Goal: Task Accomplishment & Management: Manage account settings

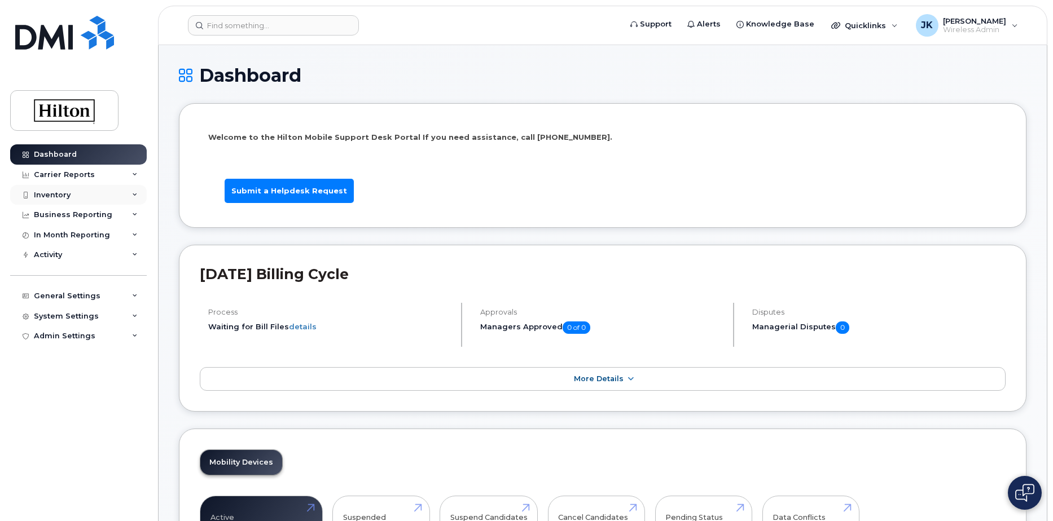
click at [47, 195] on div "Inventory" at bounding box center [52, 195] width 37 height 9
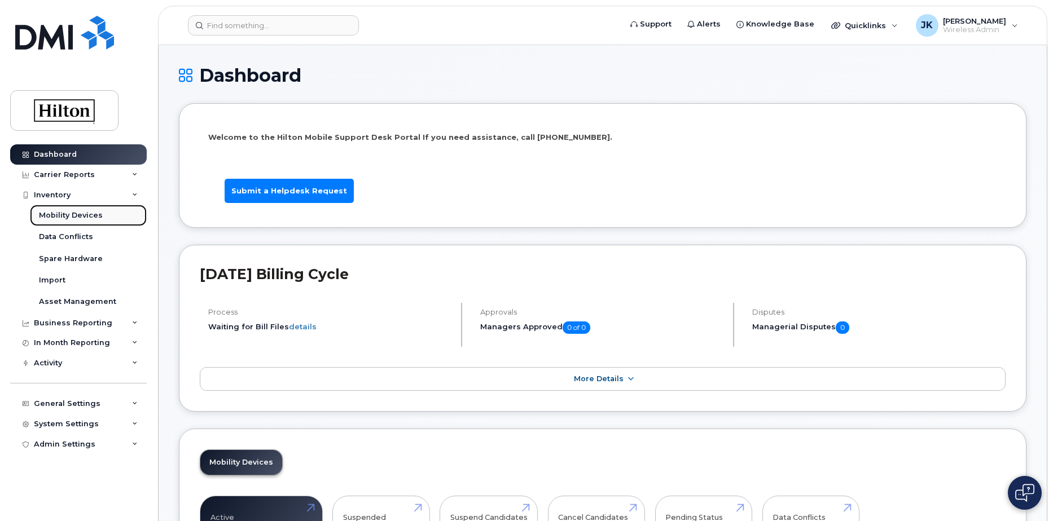
click at [65, 216] on div "Mobility Devices" at bounding box center [71, 215] width 64 height 10
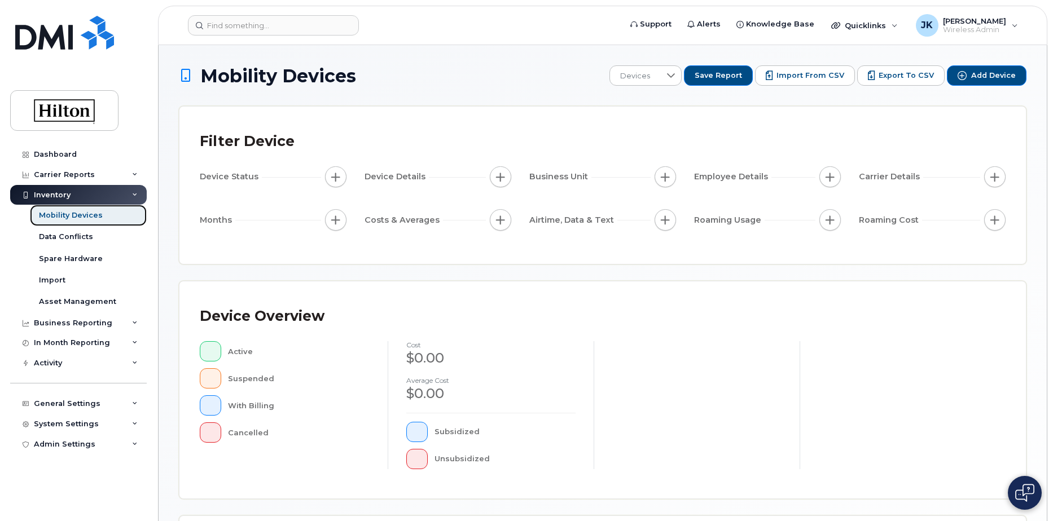
scroll to position [258, 0]
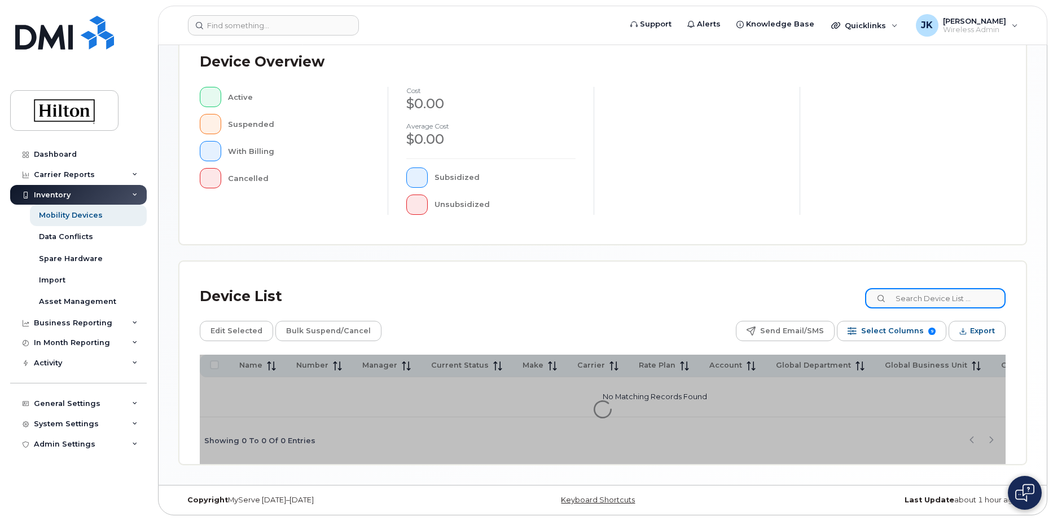
click at [924, 297] on input at bounding box center [935, 298] width 140 height 20
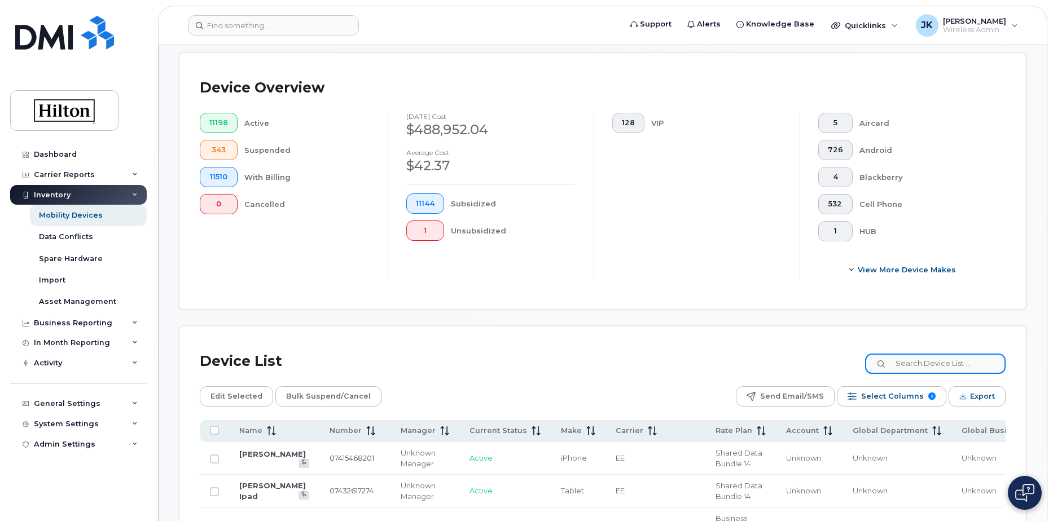
click at [923, 366] on input at bounding box center [935, 364] width 140 height 20
paste input "Gabrielle Yan-Calderon"
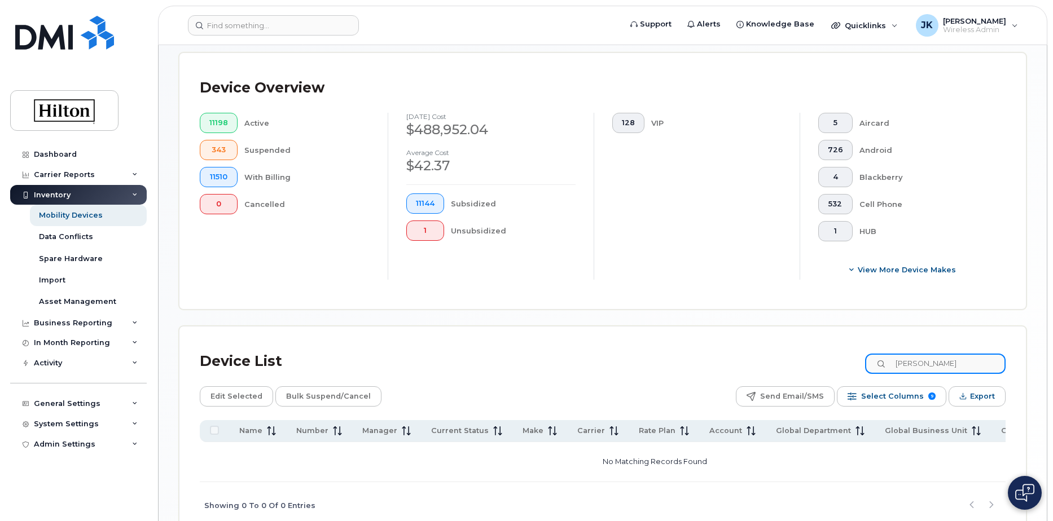
scroll to position [314, 0]
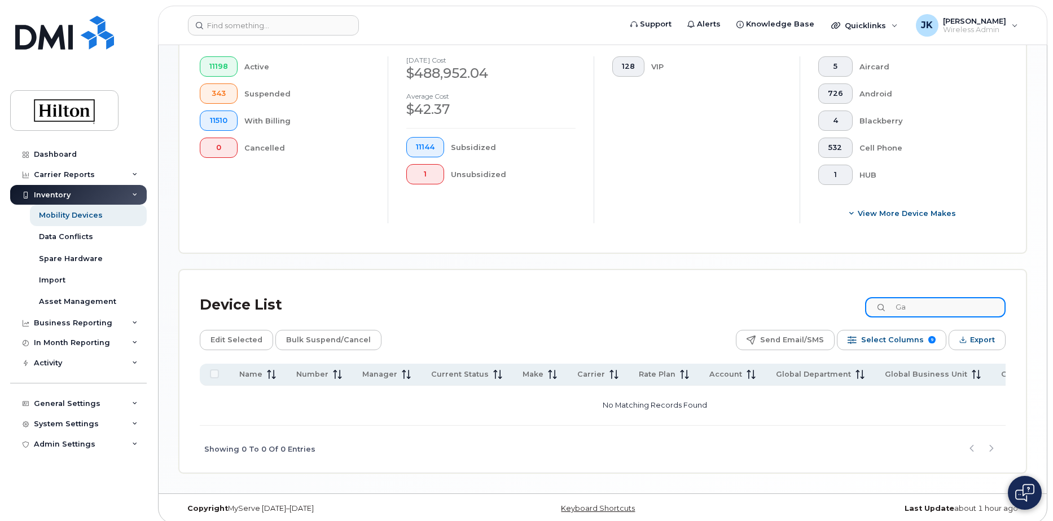
type input "G"
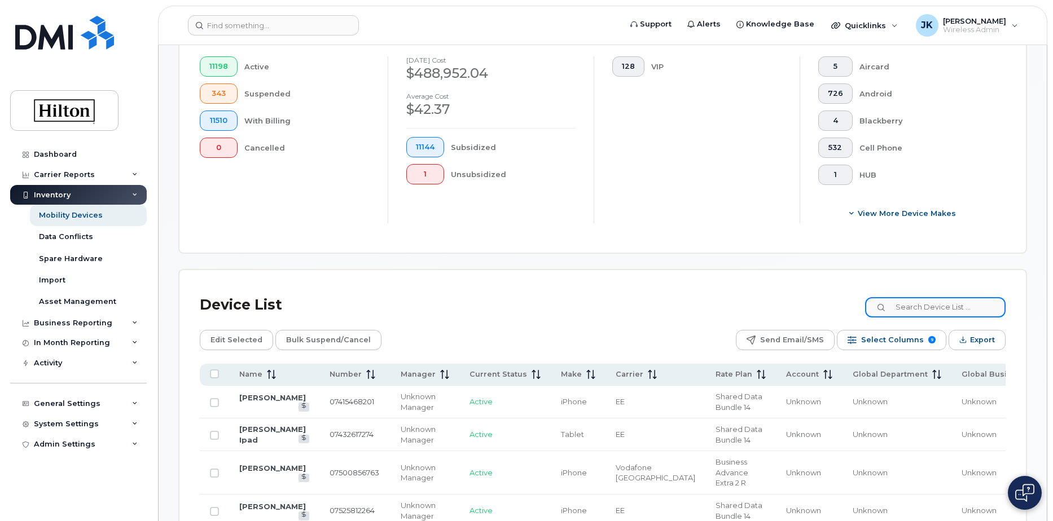
click at [920, 306] on input at bounding box center [935, 307] width 140 height 20
paste input "5716587002"
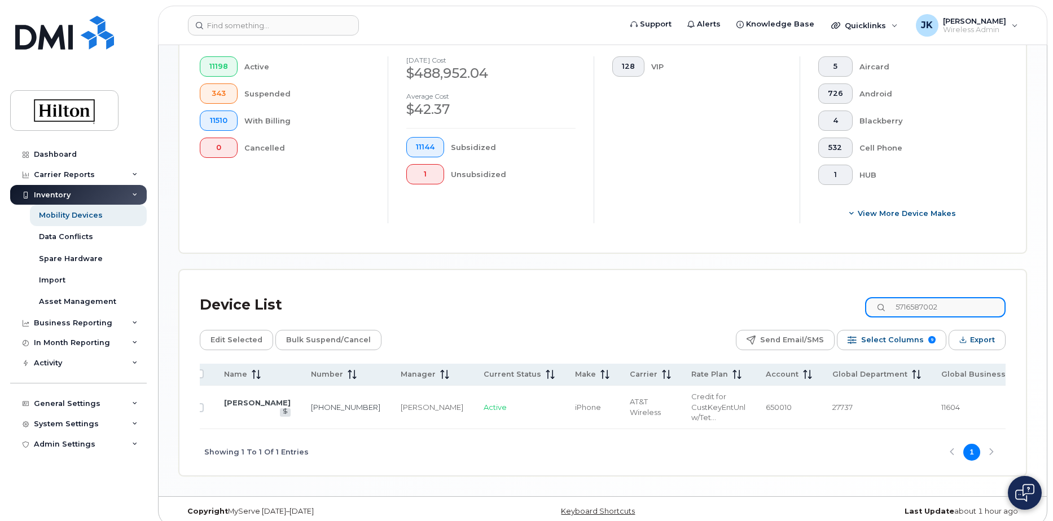
scroll to position [0, 0]
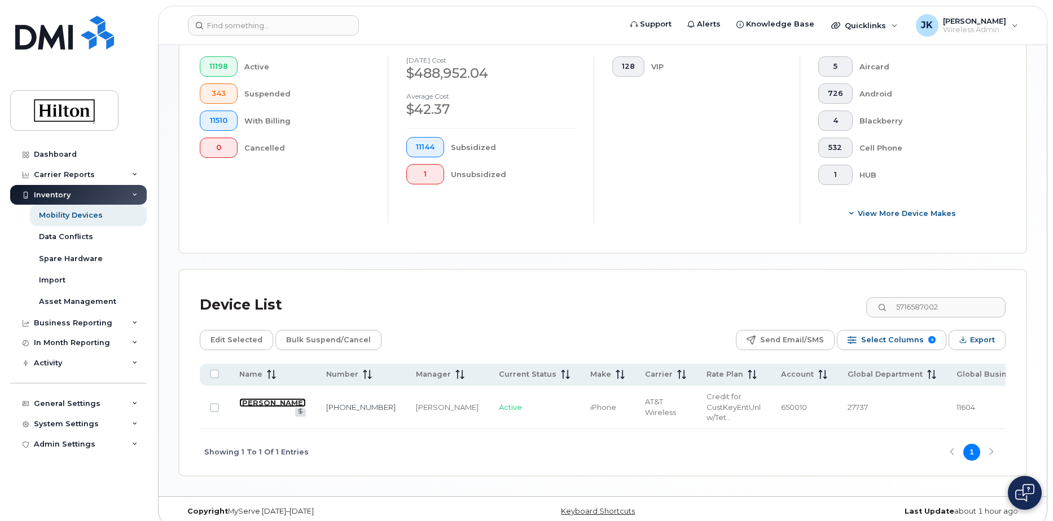
click at [265, 406] on link "GABRIELLE CALDERON" at bounding box center [272, 402] width 67 height 9
drag, startPoint x: 950, startPoint y: 306, endPoint x: 857, endPoint y: 293, distance: 93.9
click at [857, 293] on div "Device List 5716587002" at bounding box center [602, 304] width 805 height 29
paste input "830445"
click at [251, 403] on link "Marianne Ayub" at bounding box center [272, 402] width 67 height 9
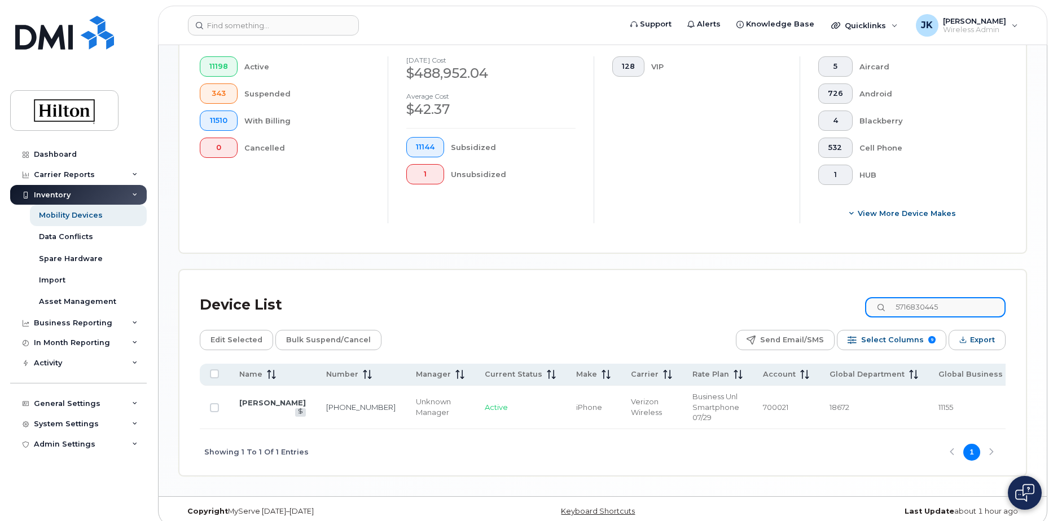
click at [917, 309] on input "5716830445" at bounding box center [935, 307] width 140 height 20
drag, startPoint x: 957, startPoint y: 306, endPoint x: 816, endPoint y: 297, distance: 141.9
click at [816, 297] on div "Device List 5716830445" at bounding box center [602, 304] width 805 height 29
paste input "9175733154"
type input "9175733154"
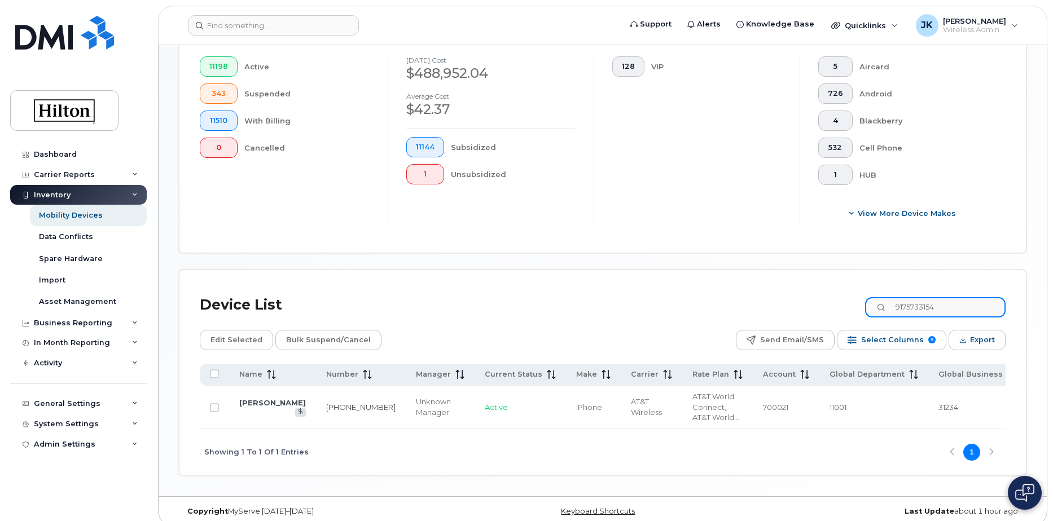
drag, startPoint x: 952, startPoint y: 310, endPoint x: 825, endPoint y: 302, distance: 127.2
click at [825, 302] on div "Device List 9175733154" at bounding box center [602, 304] width 805 height 29
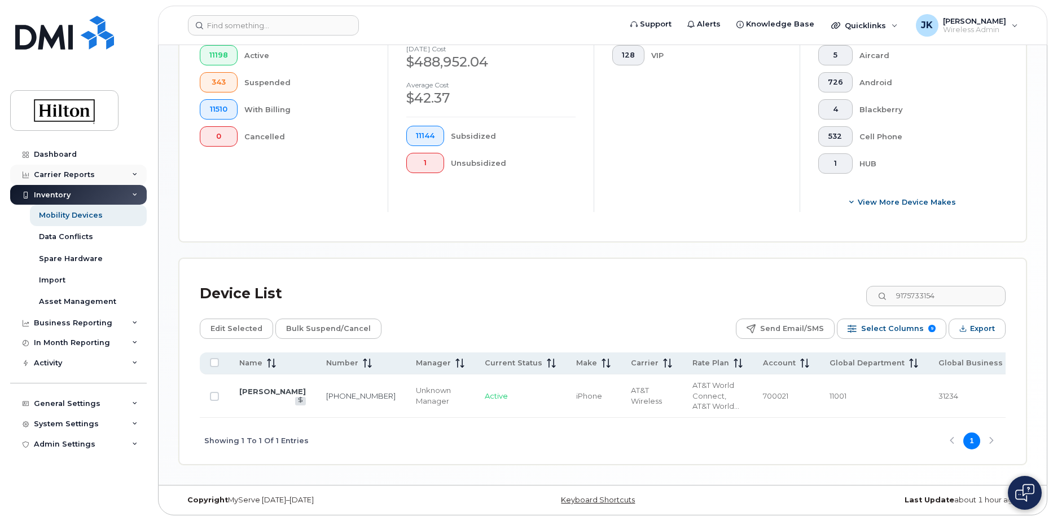
click at [55, 174] on div "Carrier Reports" at bounding box center [64, 174] width 61 height 9
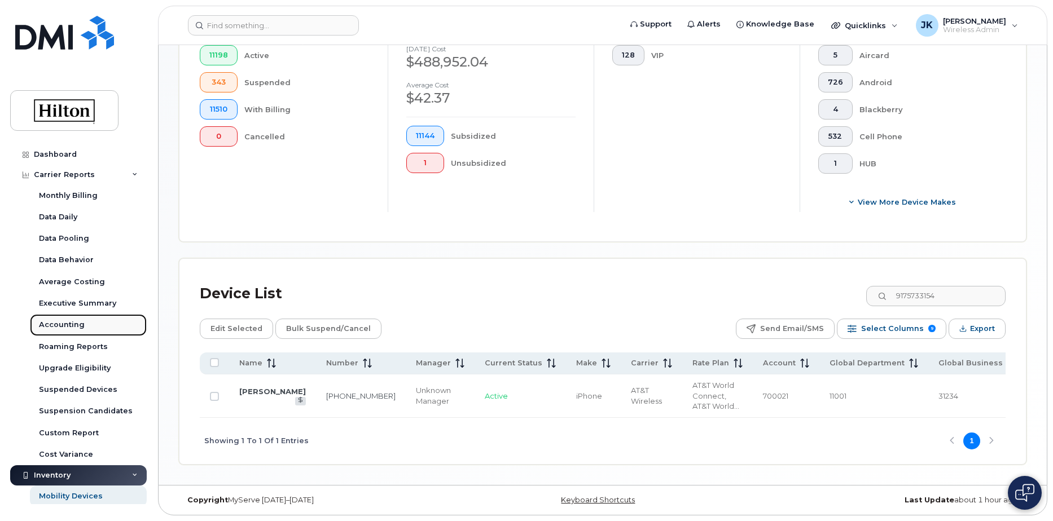
click at [53, 324] on div "Accounting" at bounding box center [62, 325] width 46 height 10
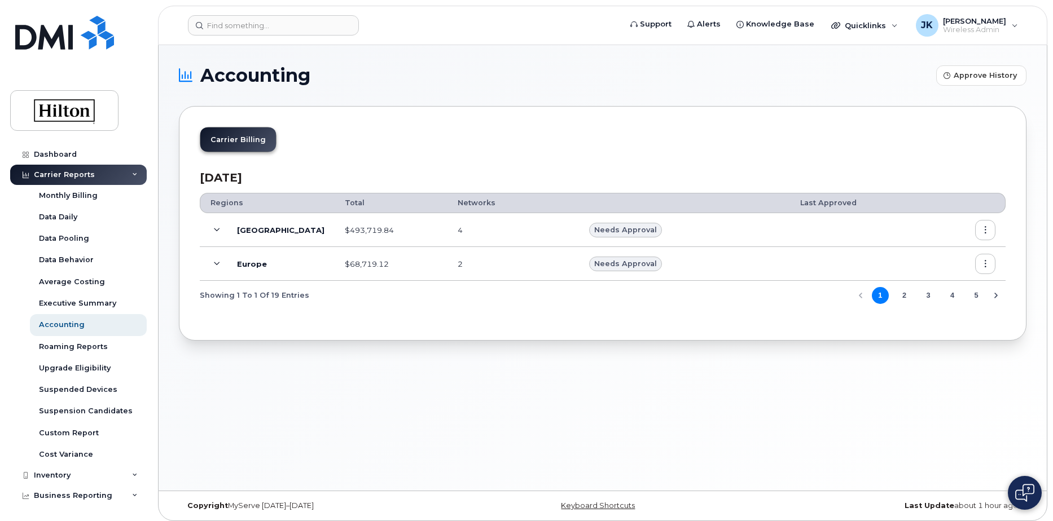
click at [986, 232] on icon "button" at bounding box center [984, 230] width 7 height 7
click at [944, 298] on span "Download" at bounding box center [934, 298] width 44 height 10
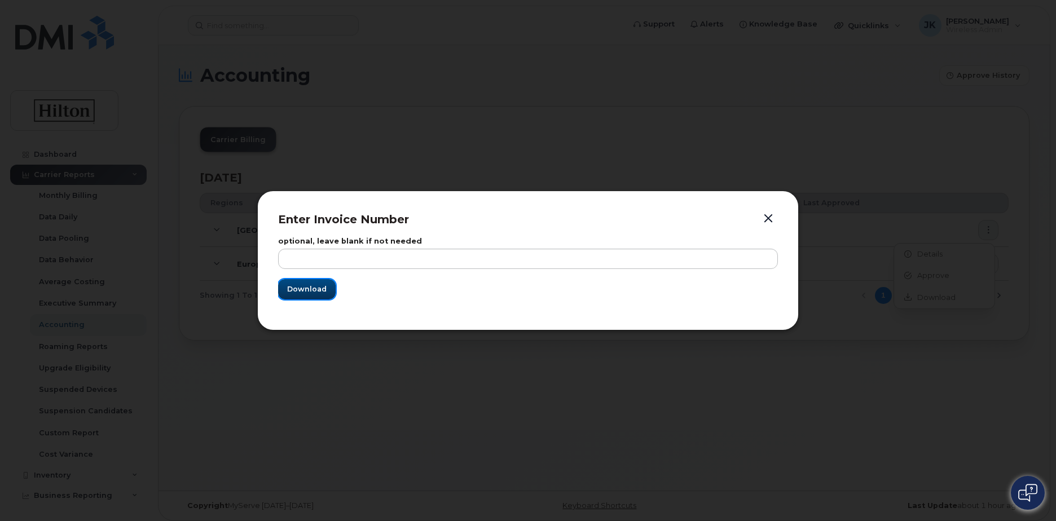
click at [310, 287] on span "Download" at bounding box center [306, 289] width 39 height 11
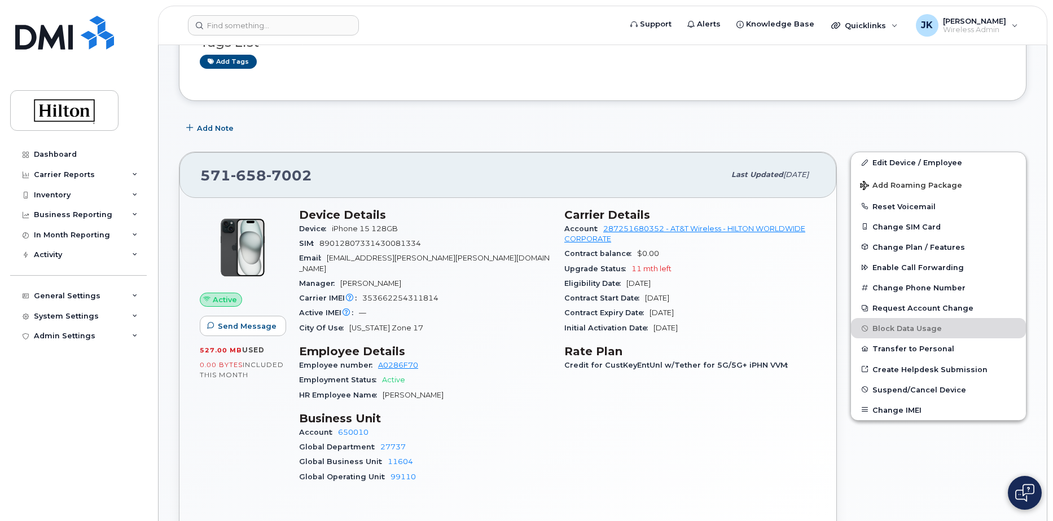
scroll to position [169, 0]
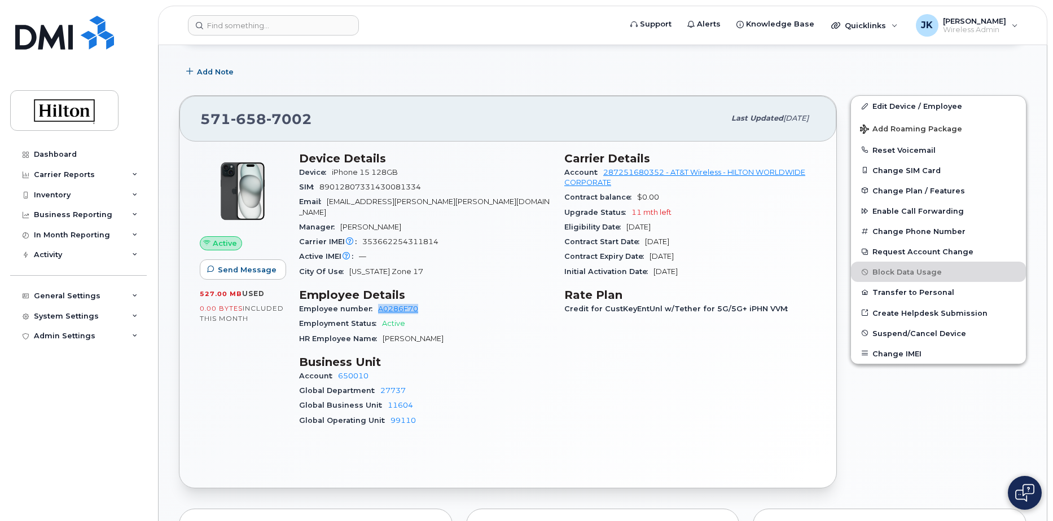
drag, startPoint x: 375, startPoint y: 299, endPoint x: 415, endPoint y: 300, distance: 39.5
click at [415, 302] on div "Employee number A0286F70" at bounding box center [425, 309] width 252 height 15
copy link "A0286F70"
click at [233, 370] on div "Active Send Message 527.00 MB  used 0.00 Bytes  included this month" at bounding box center [242, 294] width 99 height 299
click at [391, 305] on link "A0286F70" at bounding box center [398, 309] width 40 height 8
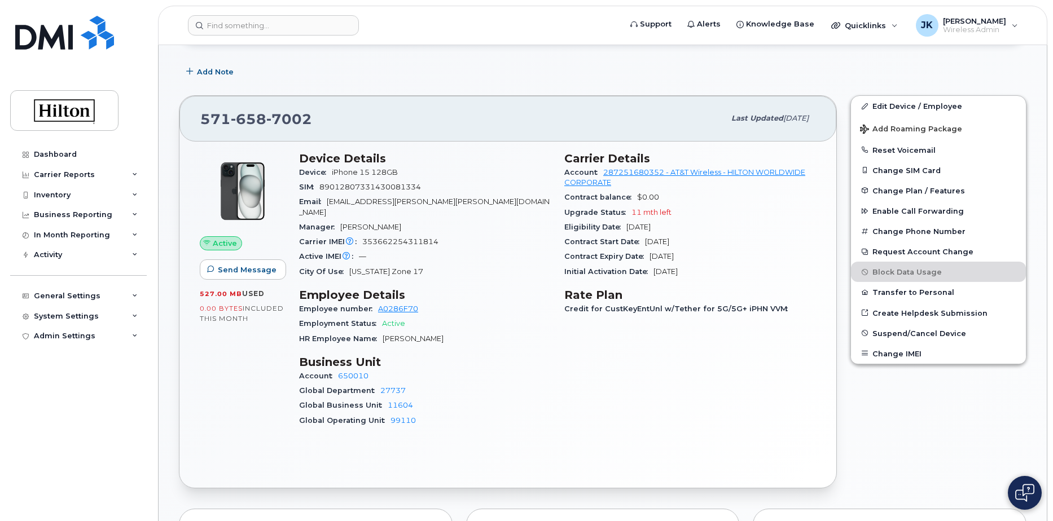
scroll to position [0, 0]
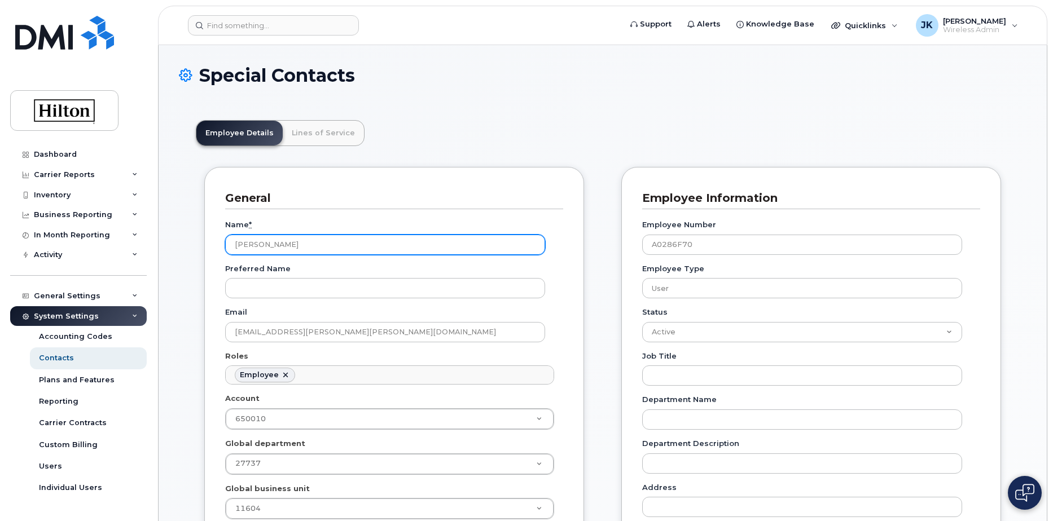
click at [252, 243] on input "[PERSON_NAME]" at bounding box center [385, 245] width 320 height 20
type input "Gab Yan-Calderon"
click at [608, 138] on header "Employee Details Lines of Service" at bounding box center [602, 133] width 813 height 26
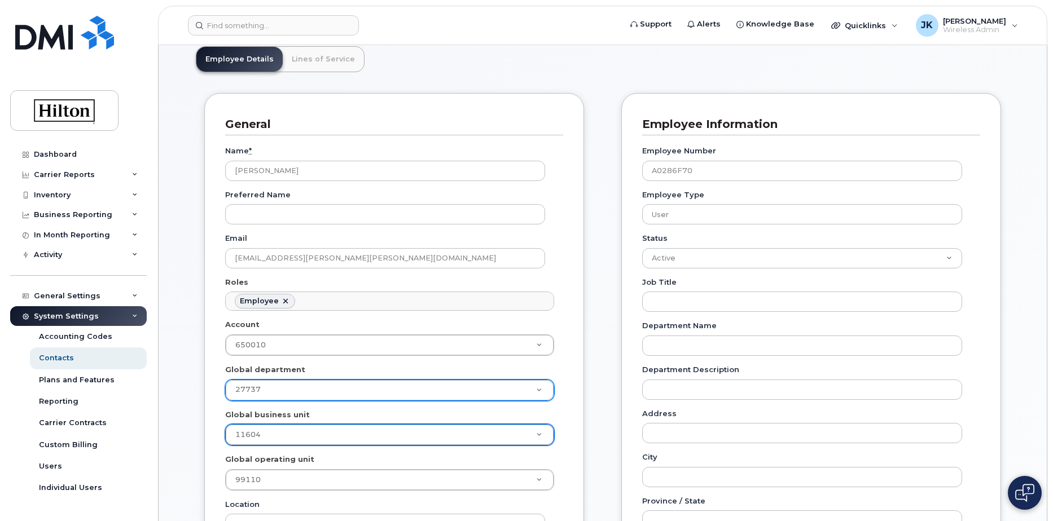
scroll to position [17, 0]
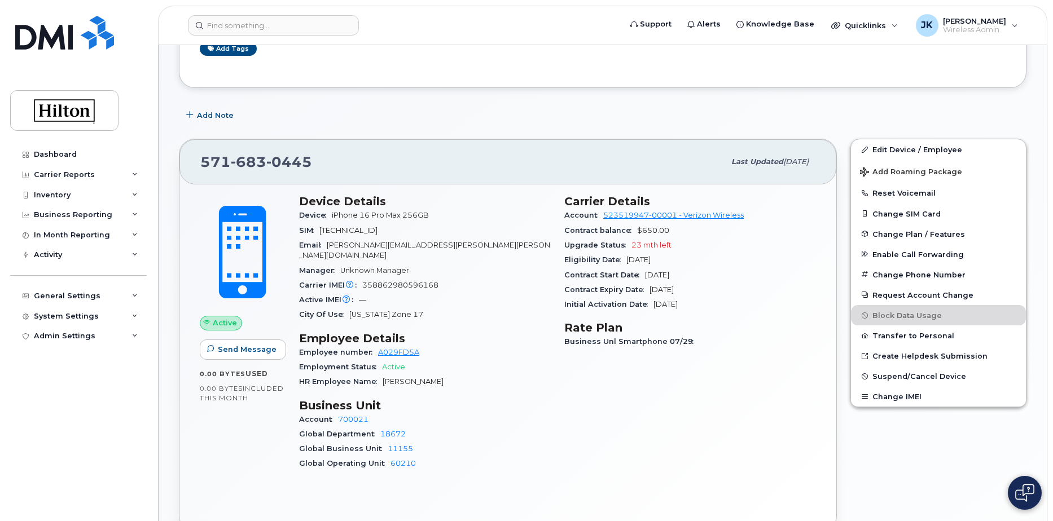
scroll to position [226, 0]
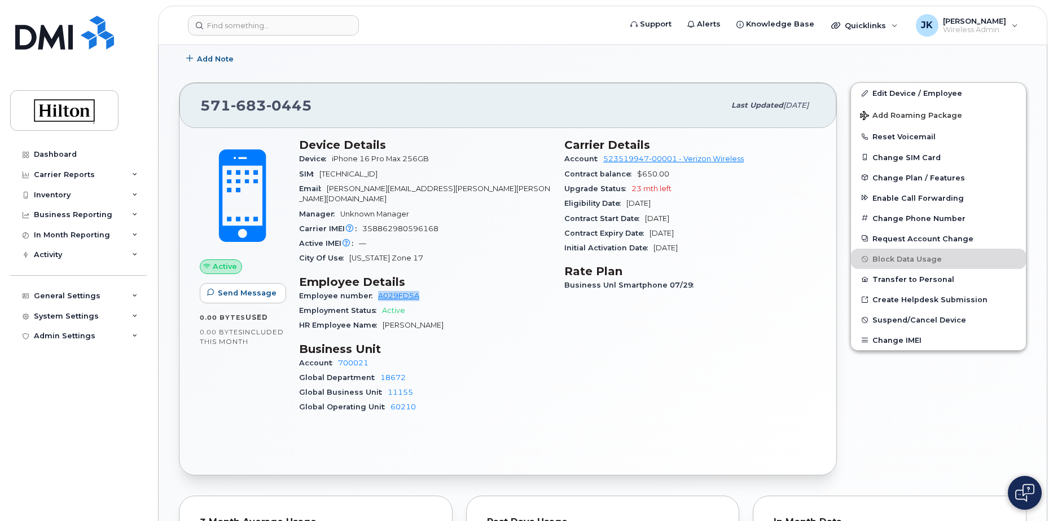
drag, startPoint x: 418, startPoint y: 284, endPoint x: 376, endPoint y: 287, distance: 41.8
click at [376, 289] on div "Employee number A029FD5A" at bounding box center [425, 296] width 252 height 15
copy link "A029FD5A"
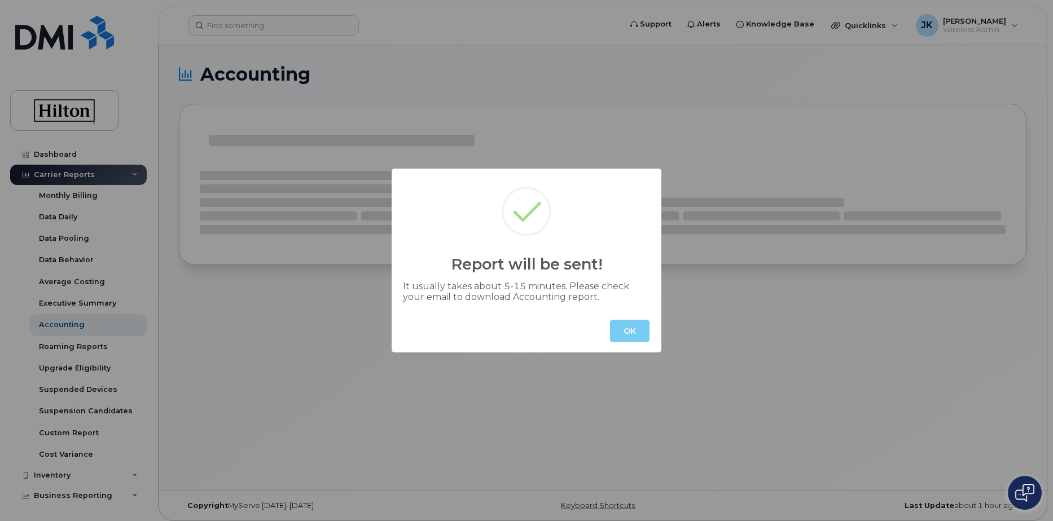
click at [628, 329] on button "OK" at bounding box center [629, 331] width 39 height 23
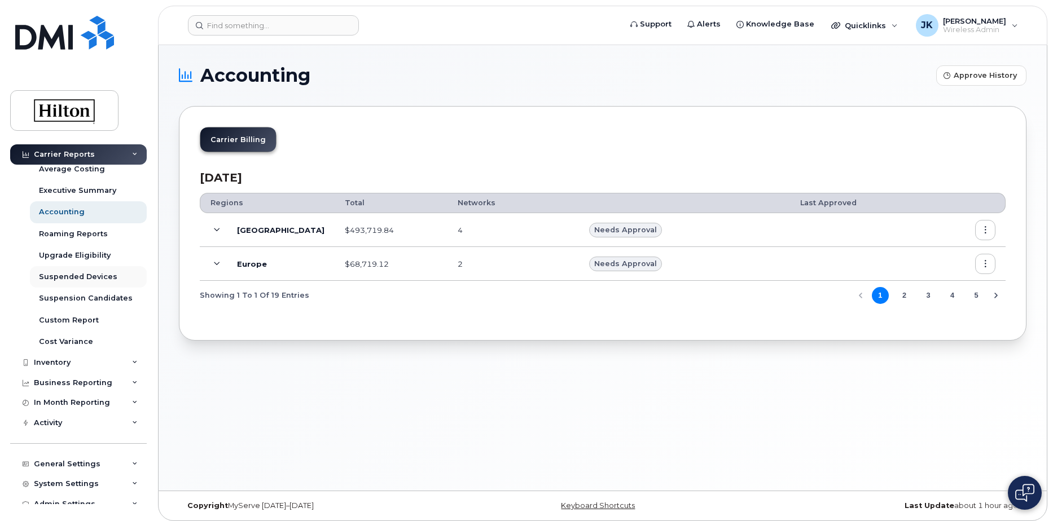
scroll to position [122, 0]
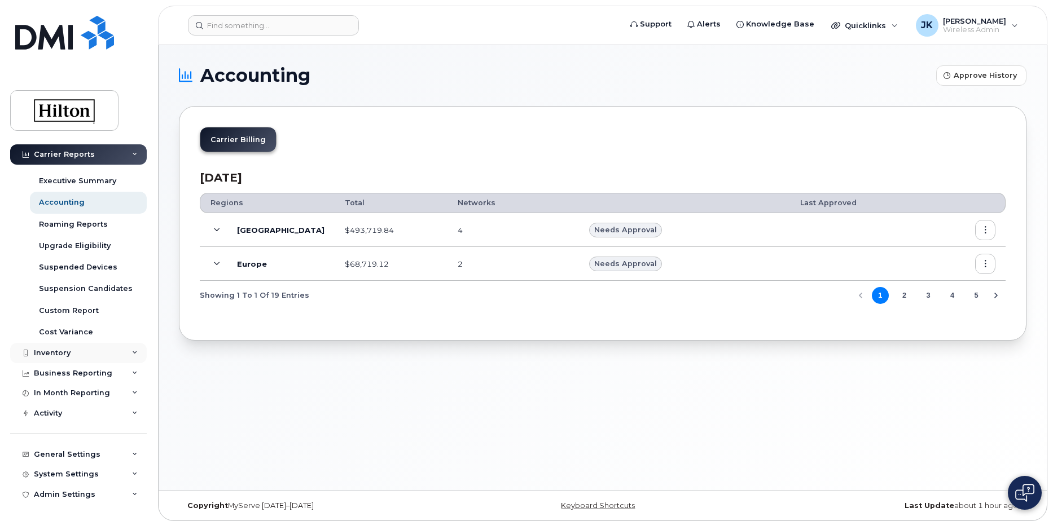
click at [137, 353] on div "Inventory" at bounding box center [78, 353] width 137 height 20
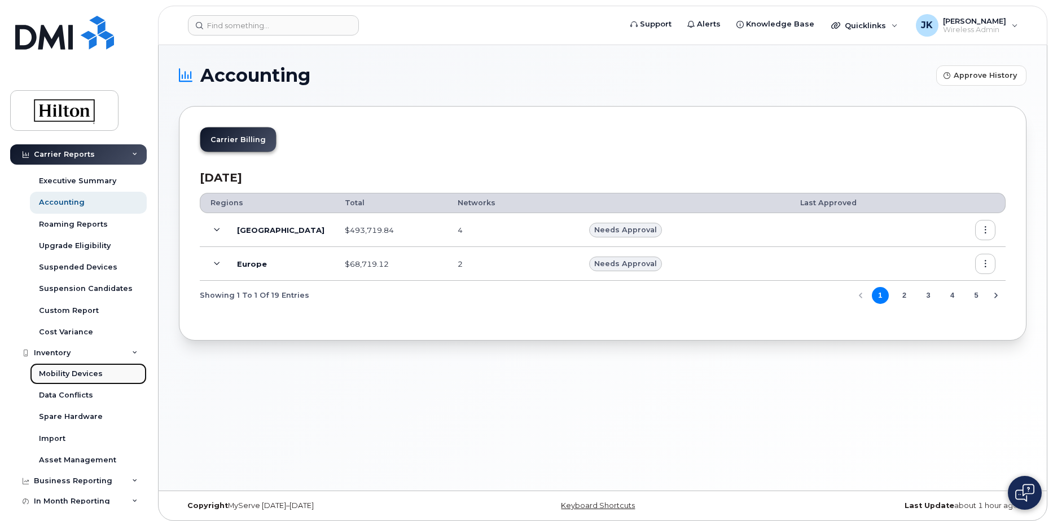
click at [77, 381] on link "Mobility Devices" at bounding box center [88, 373] width 117 height 21
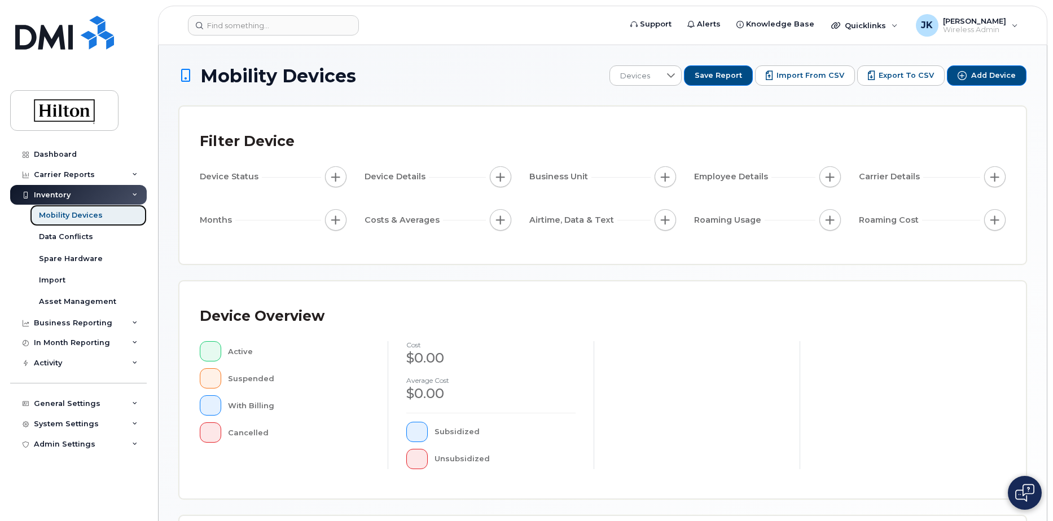
scroll to position [258, 0]
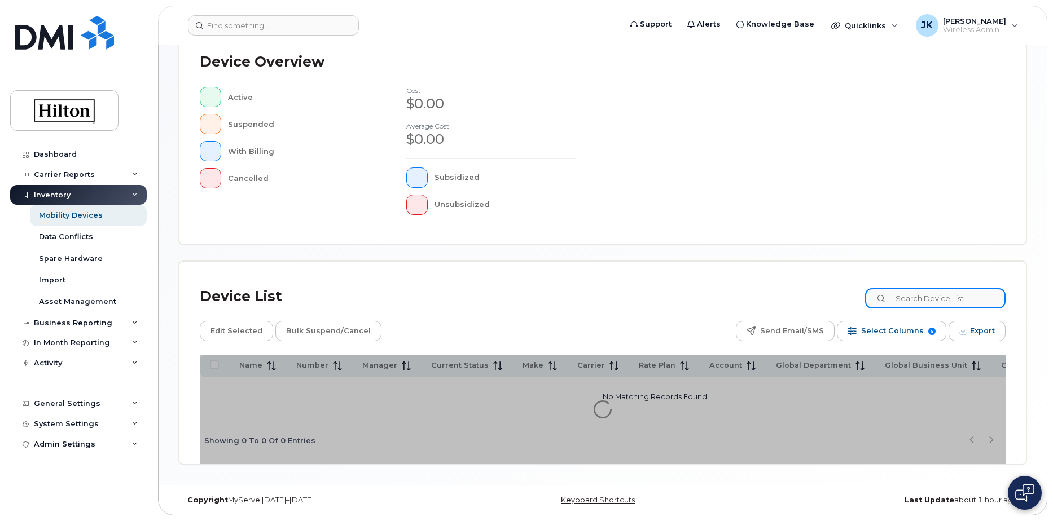
click at [907, 294] on input at bounding box center [935, 298] width 140 height 20
paste input "9175733154"
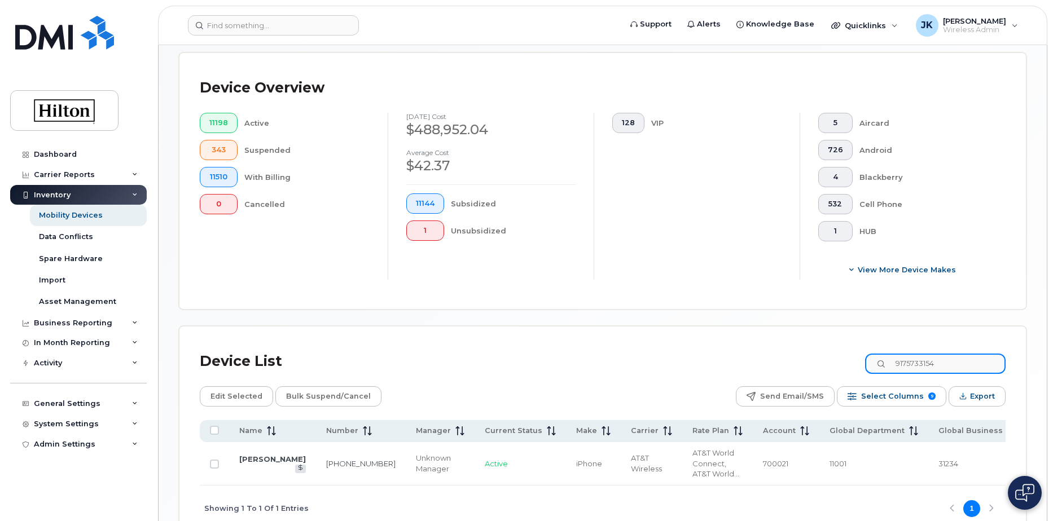
scroll to position [314, 0]
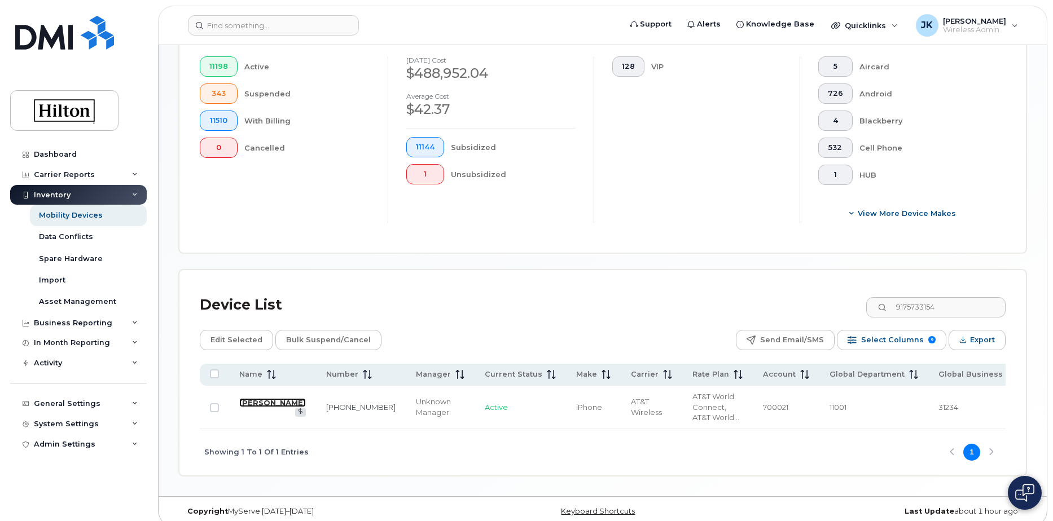
click at [248, 398] on link "[PERSON_NAME]" at bounding box center [272, 402] width 67 height 9
drag, startPoint x: 954, startPoint y: 307, endPoint x: 862, endPoint y: 300, distance: 92.2
click at [862, 300] on div "Device List 9175733154" at bounding box center [602, 304] width 805 height 29
paste input "806928084"
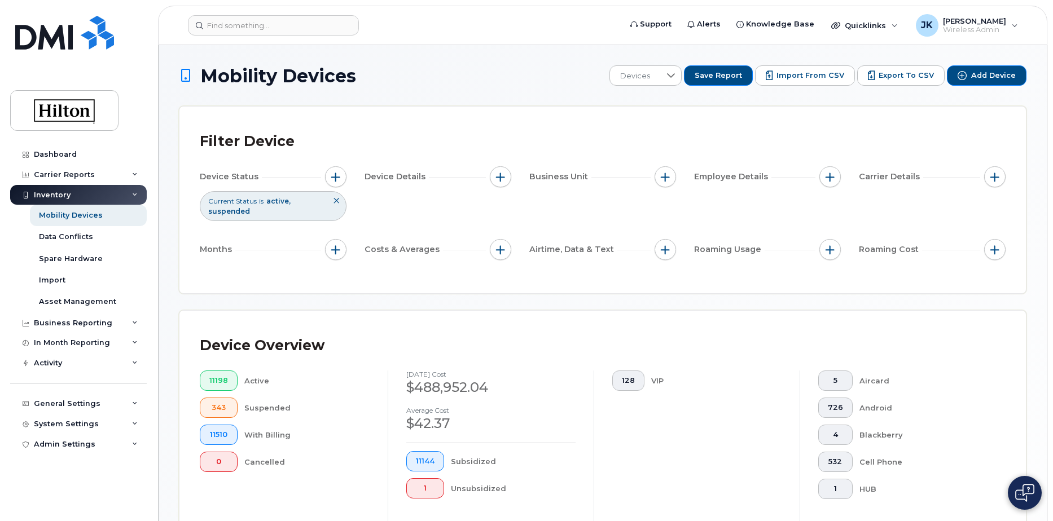
scroll to position [282, 0]
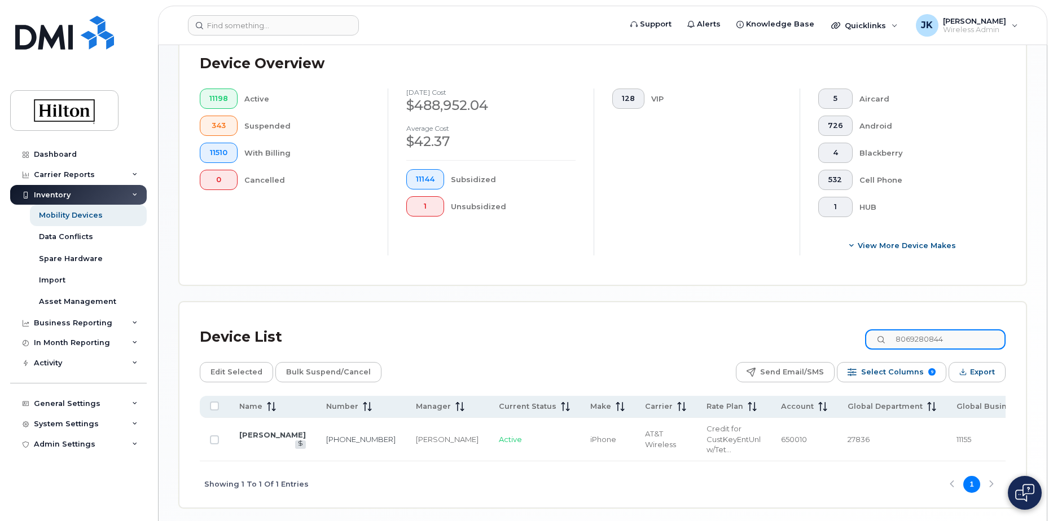
drag, startPoint x: 957, startPoint y: 338, endPoint x: 881, endPoint y: 330, distance: 76.6
click at [881, 330] on input "8069280844" at bounding box center [935, 339] width 140 height 20
drag, startPoint x: 239, startPoint y: 431, endPoint x: 263, endPoint y: 437, distance: 25.6
click at [580, 437] on td "[PERSON_NAME]" at bounding box center [607, 439] width 55 height 43
copy link "[PERSON_NAME]"
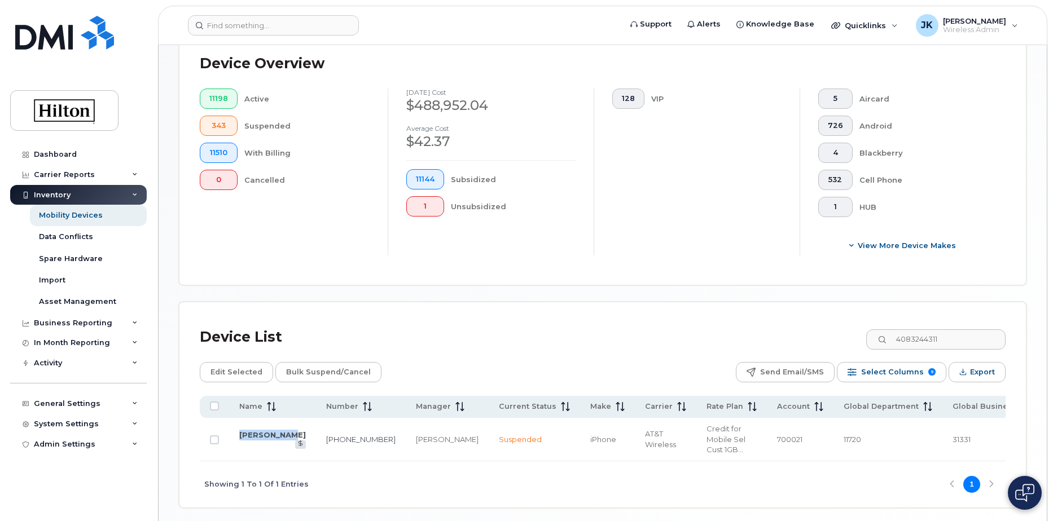
scroll to position [329, 0]
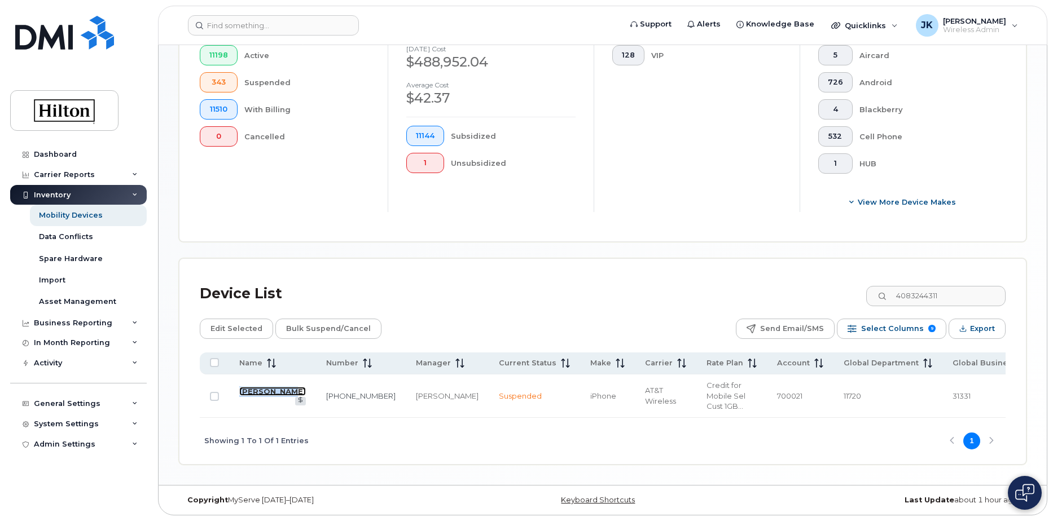
click at [254, 387] on link "[PERSON_NAME]" at bounding box center [272, 391] width 67 height 9
click at [933, 294] on input "4083244311" at bounding box center [935, 296] width 140 height 20
drag, startPoint x: 958, startPoint y: 292, endPoint x: 840, endPoint y: 277, distance: 118.8
click at [840, 279] on div "Device List 4083244311" at bounding box center [602, 293] width 805 height 29
paste input "6050400"
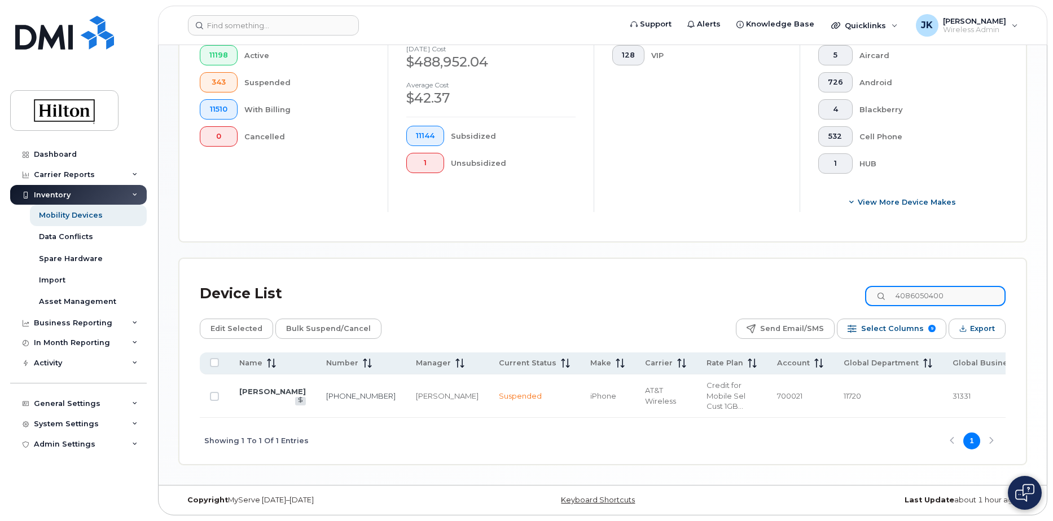
type input "4086050400"
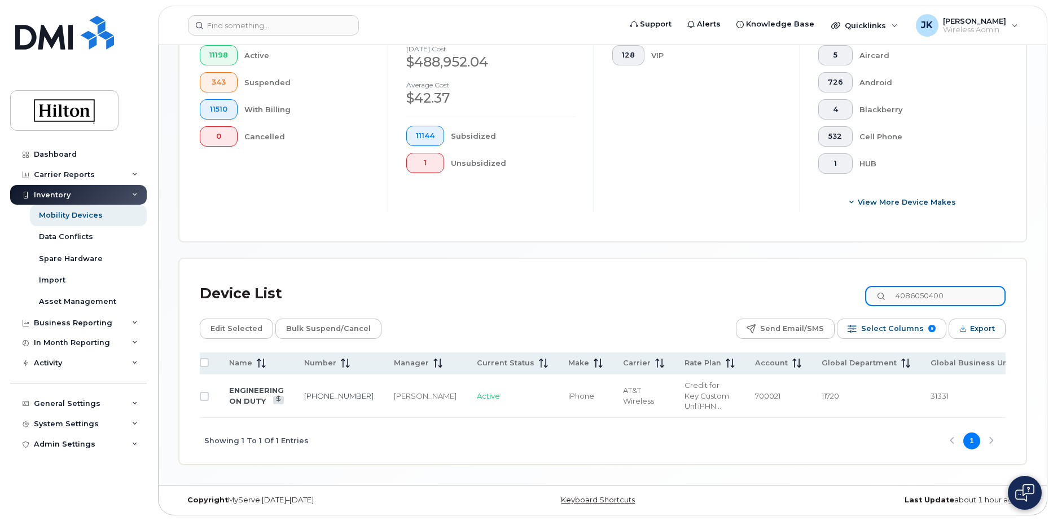
scroll to position [0, 0]
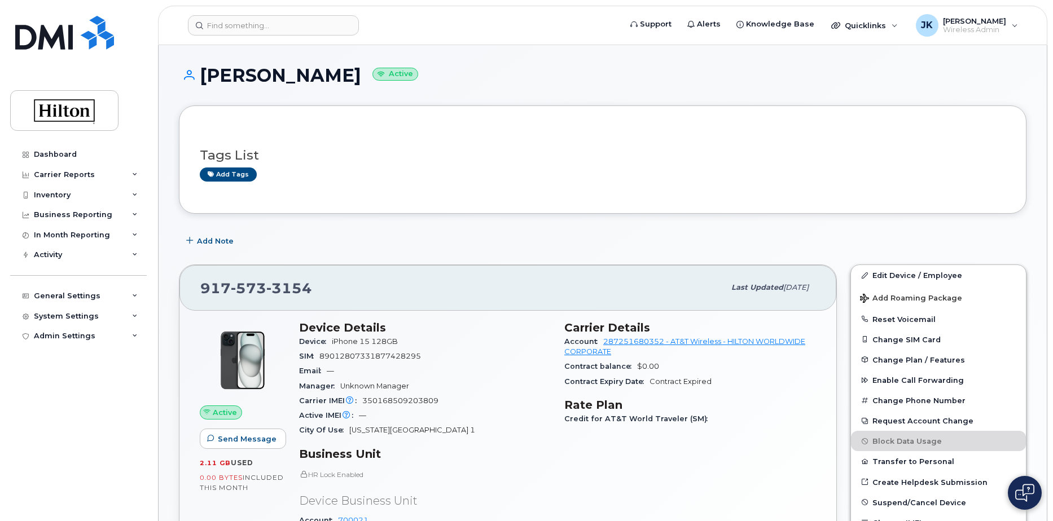
drag, startPoint x: 200, startPoint y: 77, endPoint x: 382, endPoint y: 87, distance: 182.5
click at [382, 87] on div "[PERSON_NAME] Active" at bounding box center [602, 85] width 847 height 40
copy h1 "[PERSON_NAME]"
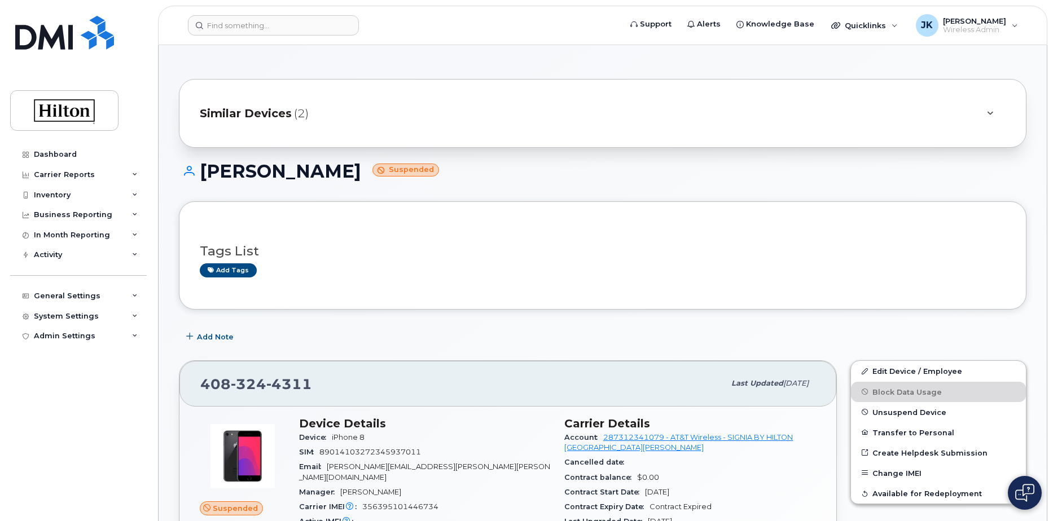
scroll to position [226, 0]
